Goal: Task Accomplishment & Management: Use online tool/utility

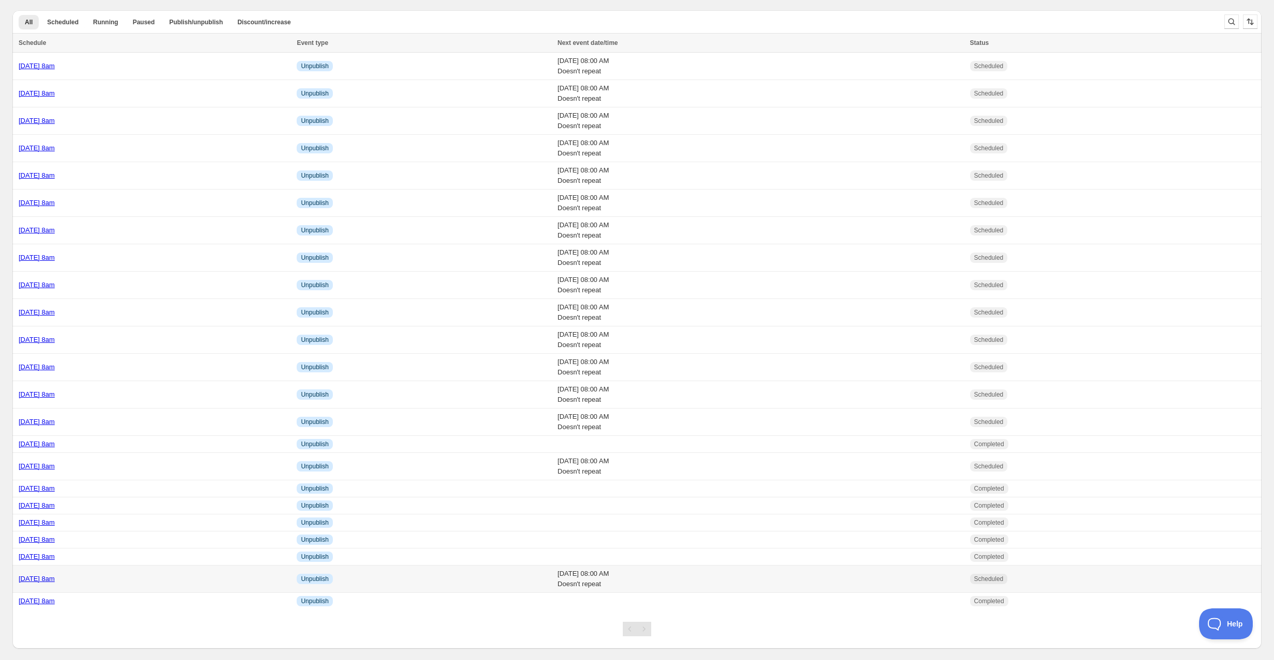
click at [120, 574] on div "[DATE] 8am" at bounding box center [155, 579] width 272 height 10
click at [136, 574] on div "[DATE] 8am" at bounding box center [155, 579] width 272 height 10
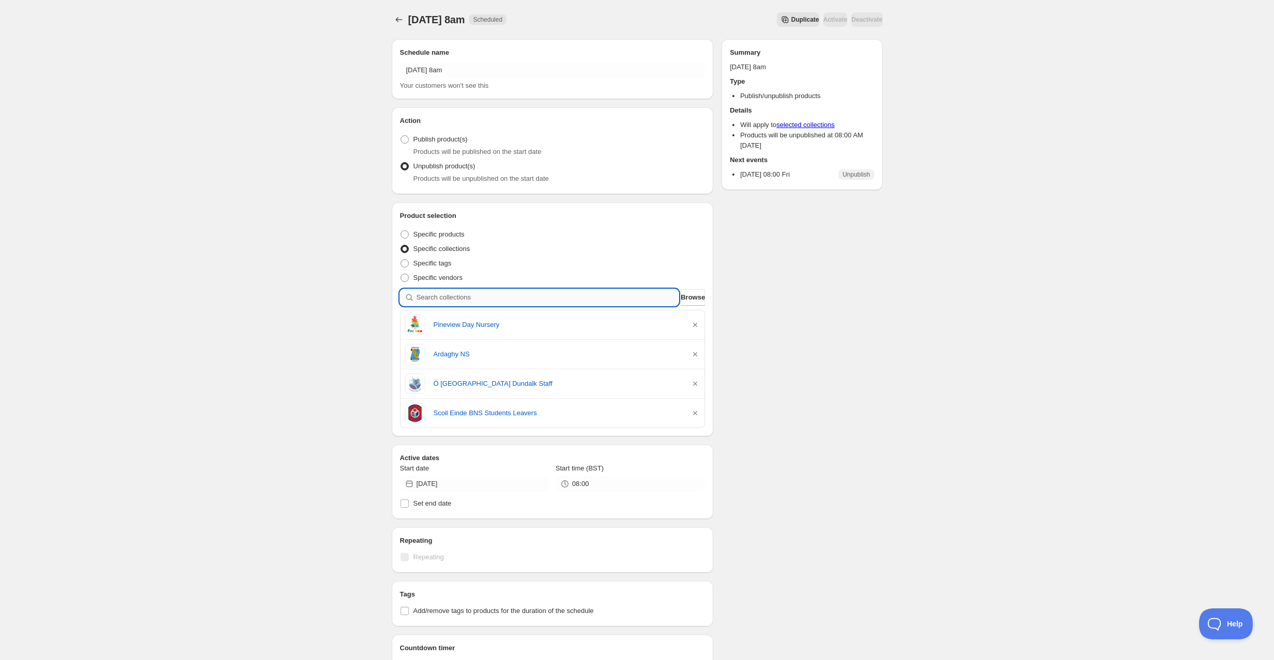
drag, startPoint x: 475, startPoint y: 299, endPoint x: 481, endPoint y: 300, distance: 5.8
click at [478, 300] on input "search" at bounding box center [547, 297] width 263 height 17
type input "p"
